Goal: Task Accomplishment & Management: Manage account settings

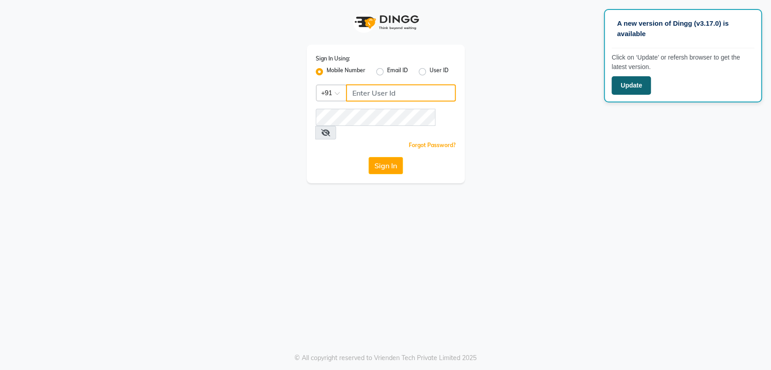
type input "7045840105"
click at [631, 86] on button "Update" at bounding box center [630, 85] width 39 height 19
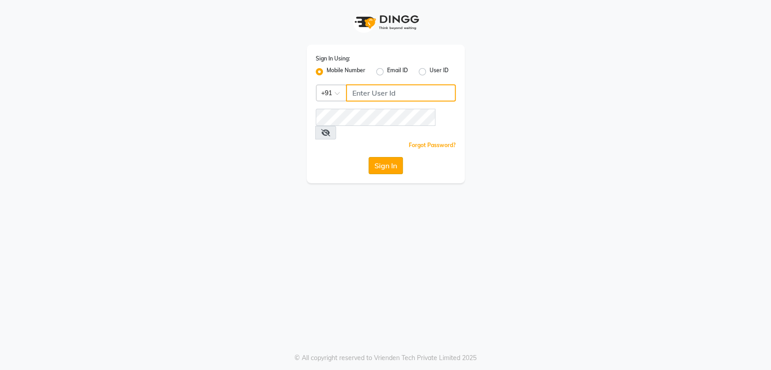
type input "7045840105"
click at [394, 157] on button "Sign In" at bounding box center [385, 165] width 34 height 17
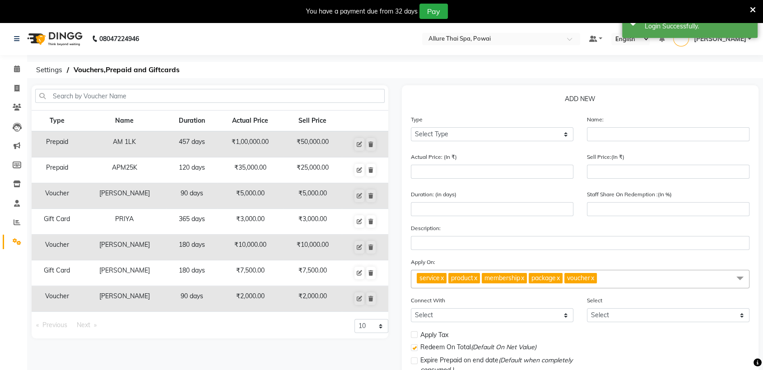
click at [752, 8] on icon at bounding box center [753, 10] width 6 height 8
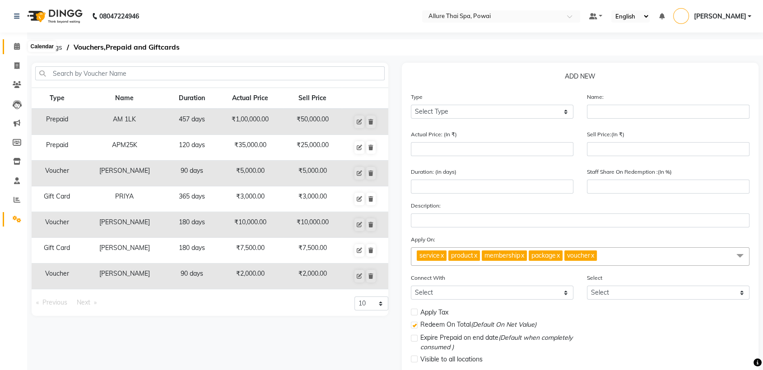
click at [15, 48] on icon at bounding box center [17, 46] width 6 height 7
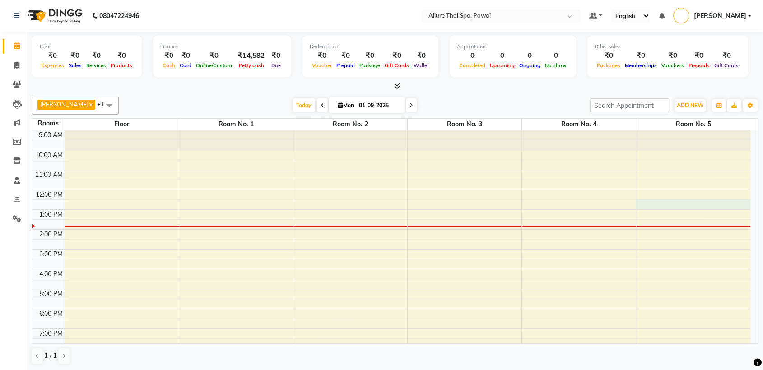
click at [673, 204] on div "9:00 AM 10:00 AM 11:00 AM 12:00 PM 1:00 PM 2:00 PM 3:00 PM 4:00 PM 5:00 PM 6:00…" at bounding box center [391, 280] width 718 height 298
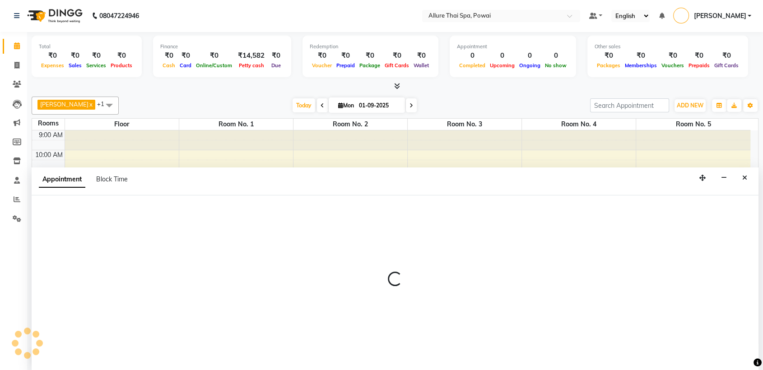
select select "750"
select select "tentative"
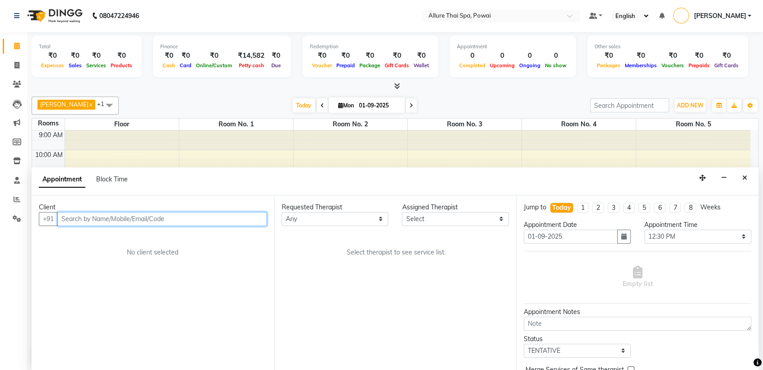
click at [187, 217] on input "text" at bounding box center [162, 219] width 210 height 14
paste input "9654112214"
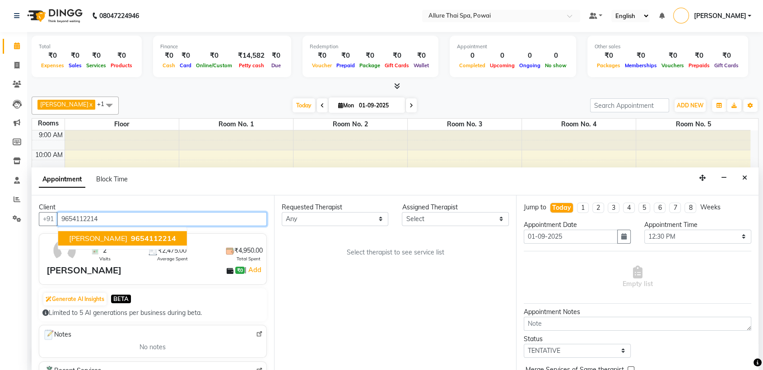
click at [95, 242] on span "AMIT SHUKLA" at bounding box center [98, 238] width 58 height 9
type input "9654112214"
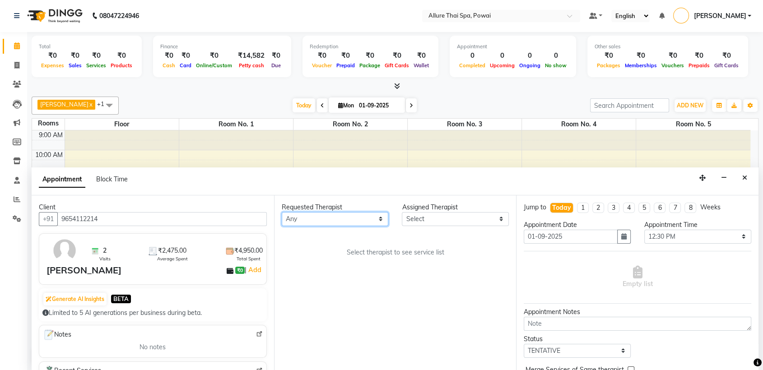
click at [315, 221] on select "Any AKOK Allure Thai Appointment AVNI PATEL CHEM Dini DUATI HRIATI ISRAELI JUNI…" at bounding box center [335, 219] width 107 height 14
select select "61244"
click at [282, 212] on select "Any AKOK Allure Thai Appointment AVNI PATEL CHEM Dini DUATI HRIATI ISRAELI JUNI…" at bounding box center [335, 219] width 107 height 14
select select "61244"
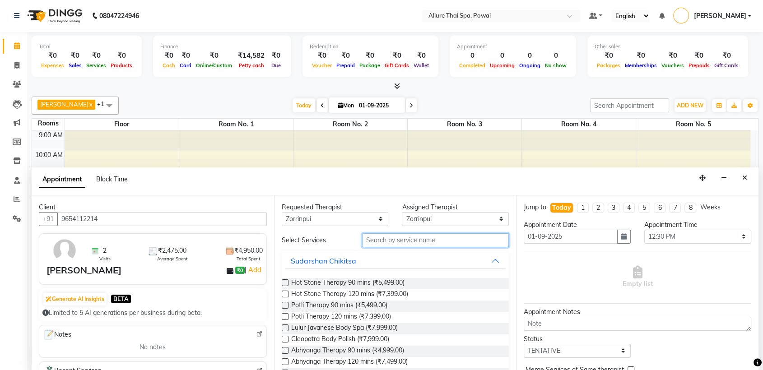
click at [421, 235] on input "text" at bounding box center [435, 240] width 147 height 14
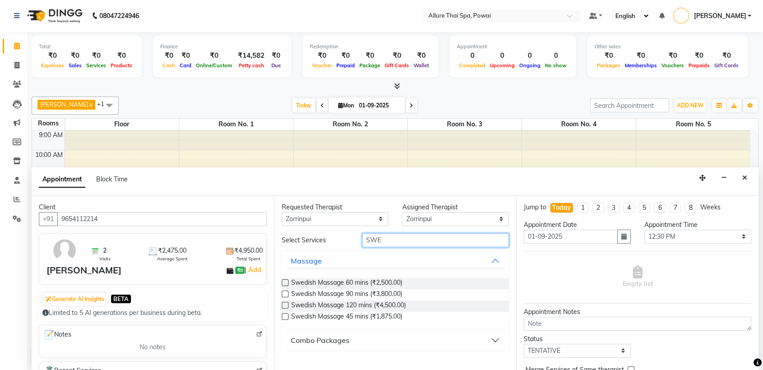
type input "SWE"
click at [284, 281] on label at bounding box center [285, 283] width 7 height 7
click at [284, 281] on input "checkbox" at bounding box center [285, 284] width 6 height 6
checkbox input "true"
select select "4279"
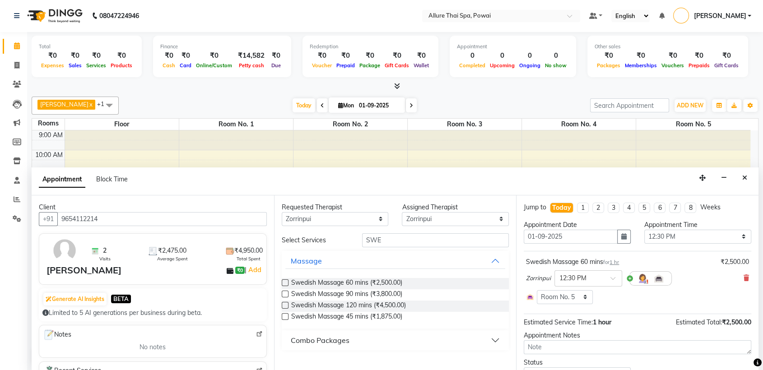
checkbox input "false"
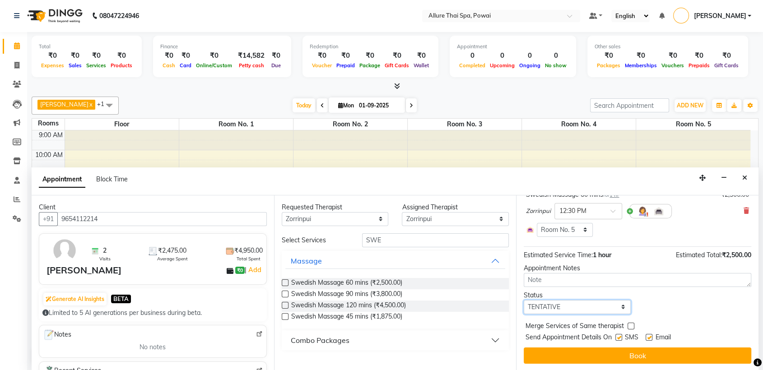
click at [587, 312] on select "Select TENTATIVE CONFIRM CHECK-IN UPCOMING" at bounding box center [577, 307] width 107 height 14
select select "confirm booking"
click at [524, 300] on select "Select TENTATIVE CONFIRM CHECK-IN UPCOMING" at bounding box center [577, 307] width 107 height 14
click at [620, 336] on label at bounding box center [618, 337] width 7 height 7
click at [620, 336] on input "checkbox" at bounding box center [618, 339] width 6 height 6
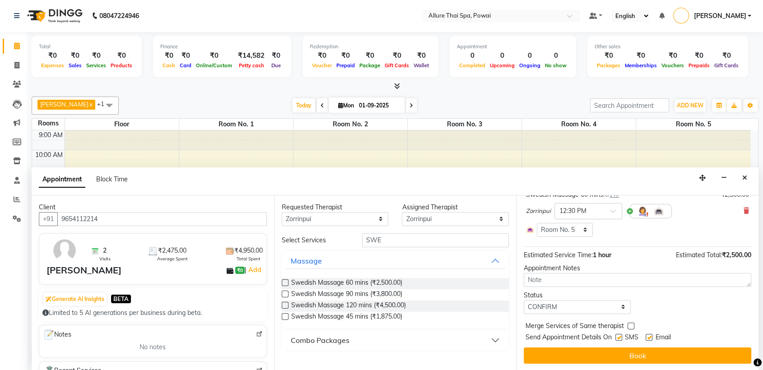
checkbox input "false"
click at [650, 338] on label at bounding box center [649, 337] width 7 height 7
click at [650, 338] on input "checkbox" at bounding box center [649, 339] width 6 height 6
checkbox input "false"
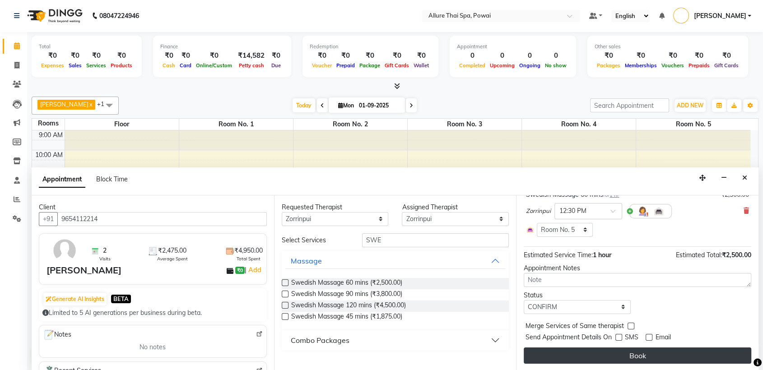
click at [634, 355] on button "Book" at bounding box center [638, 356] width 228 height 16
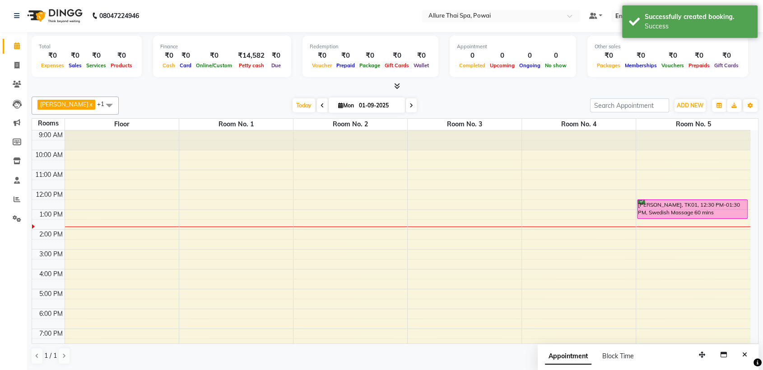
scroll to position [0, 0]
click at [662, 209] on div "AMIT SHUKLA, TK01, 12:30 PM-01:30 PM, Swedish Massage 60 mins" at bounding box center [692, 209] width 109 height 19
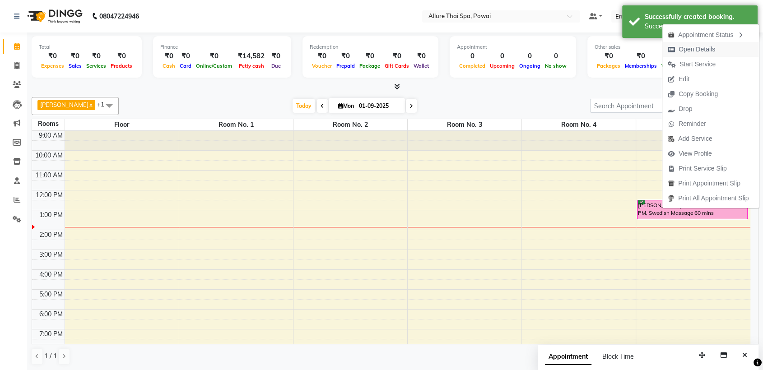
click at [704, 49] on span "Open Details" at bounding box center [697, 49] width 37 height 9
select select "6"
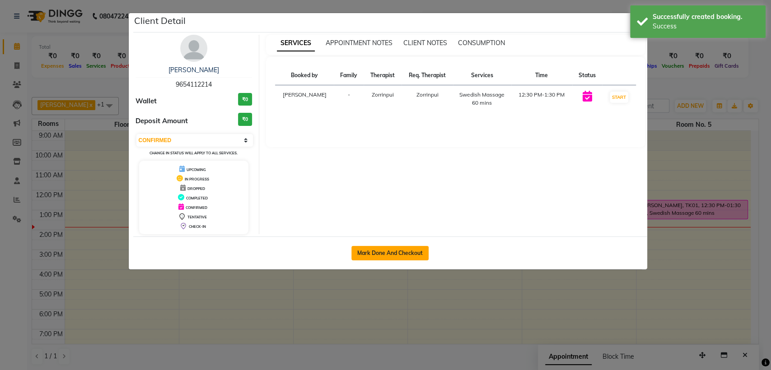
click at [379, 255] on button "Mark Done And Checkout" at bounding box center [389, 253] width 77 height 14
select select "6686"
select select "service"
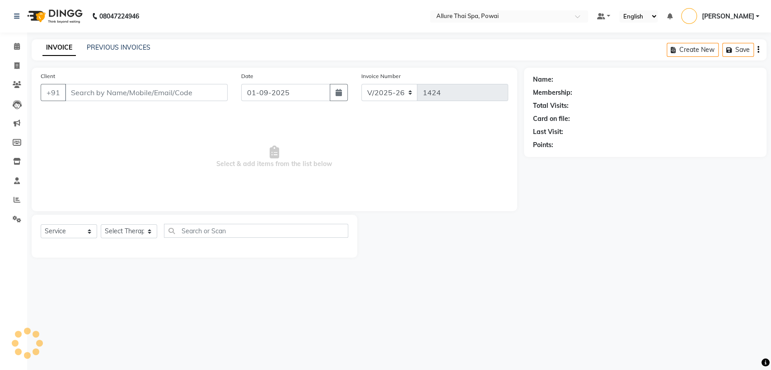
type input "9654112214"
select select "61244"
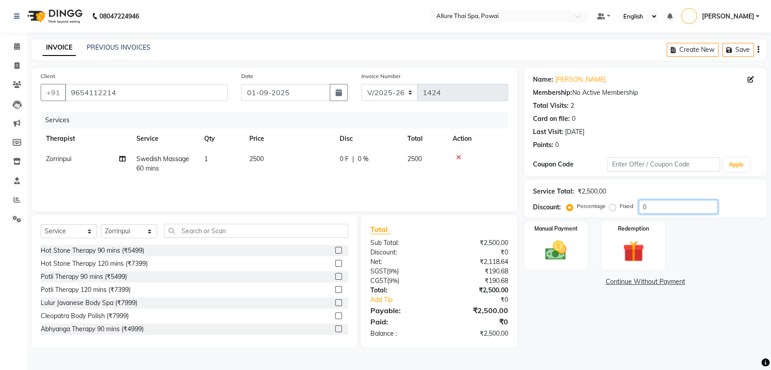
click at [655, 203] on input "0" at bounding box center [678, 207] width 79 height 14
type input "15"
click at [545, 241] on img at bounding box center [556, 250] width 36 height 25
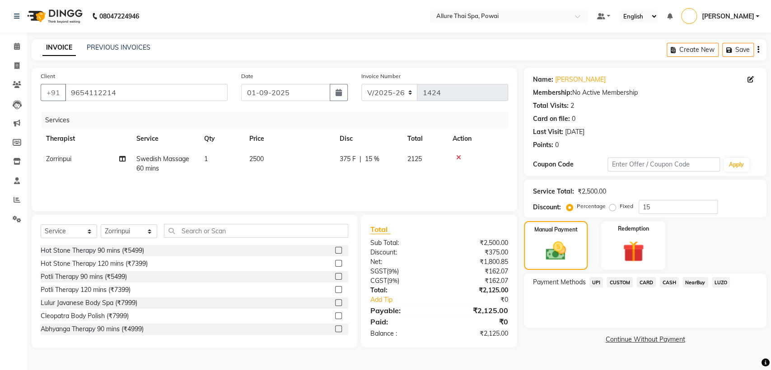
click at [648, 286] on span "CARD" at bounding box center [645, 282] width 19 height 10
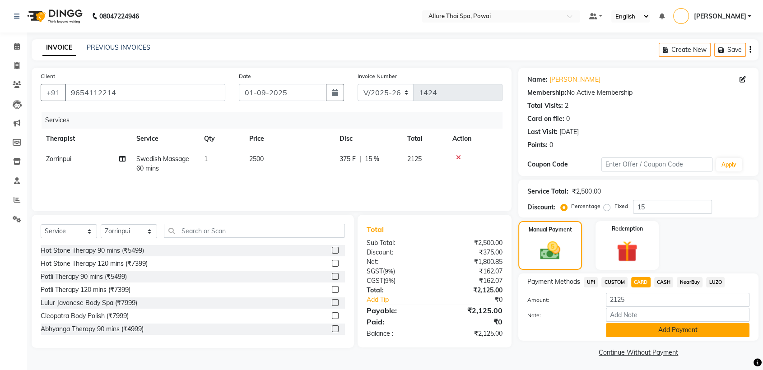
click at [649, 326] on button "Add Payment" at bounding box center [678, 330] width 144 height 14
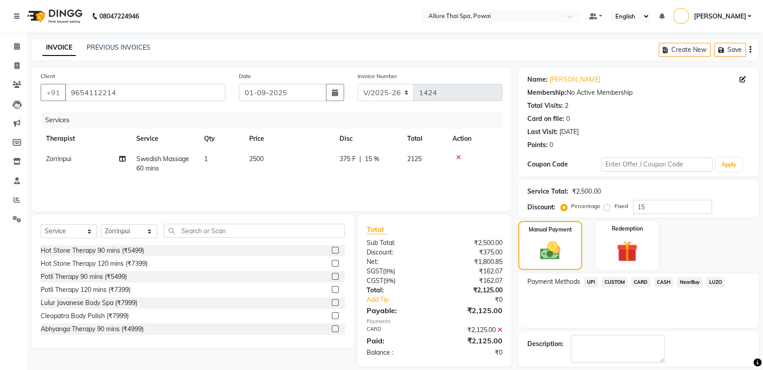
scroll to position [40, 0]
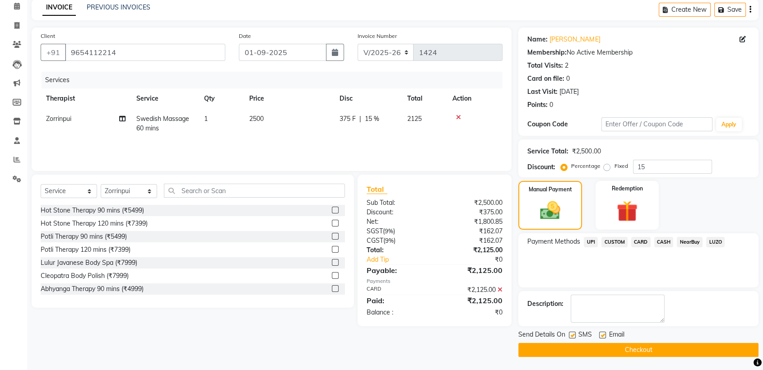
click at [570, 336] on label at bounding box center [572, 335] width 7 height 7
click at [570, 336] on input "checkbox" at bounding box center [572, 336] width 6 height 6
checkbox input "false"
click at [601, 334] on label at bounding box center [602, 335] width 7 height 7
click at [601, 334] on input "checkbox" at bounding box center [602, 336] width 6 height 6
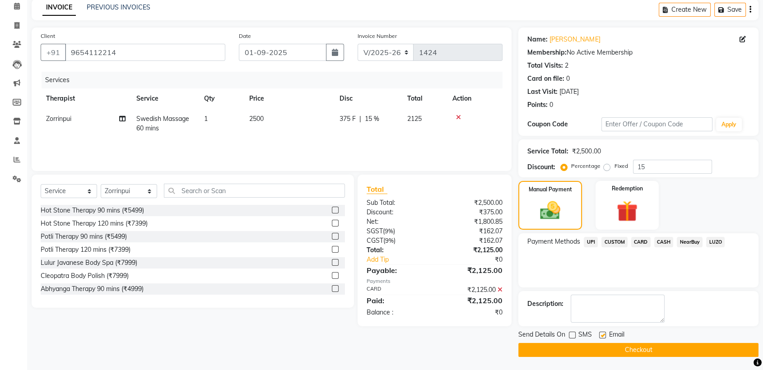
checkbox input "false"
click at [606, 345] on button "Checkout" at bounding box center [638, 350] width 240 height 14
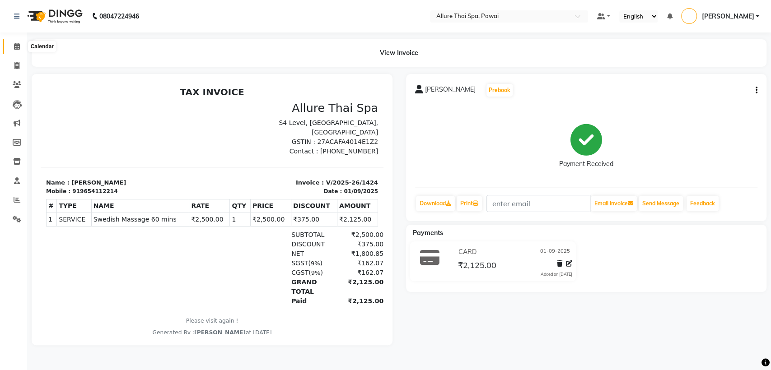
click at [18, 47] on icon at bounding box center [17, 46] width 6 height 7
